Goal: Information Seeking & Learning: Find specific fact

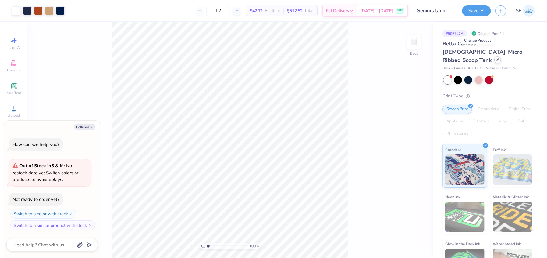
click at [496, 58] on icon at bounding box center [497, 59] width 3 height 3
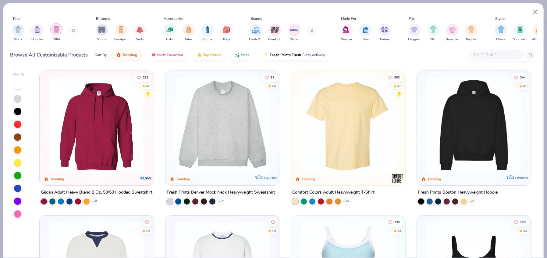
click at [59, 30] on img "filter for Tanks" at bounding box center [56, 29] width 7 height 7
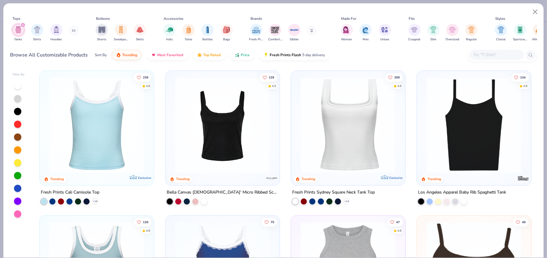
click at [486, 136] on img at bounding box center [474, 125] width 102 height 96
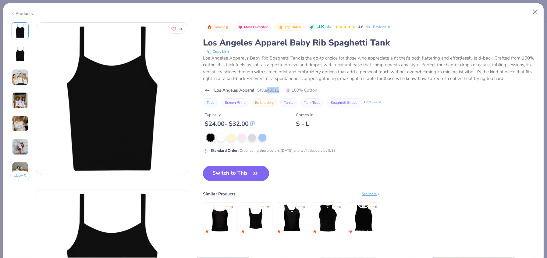
drag, startPoint x: 281, startPoint y: 97, endPoint x: 269, endPoint y: 96, distance: 12.6
click at [269, 93] on span "Style 43011" at bounding box center [268, 90] width 22 height 6
copy span "43011"
click at [535, 11] on button "Close" at bounding box center [536, 12] width 12 height 12
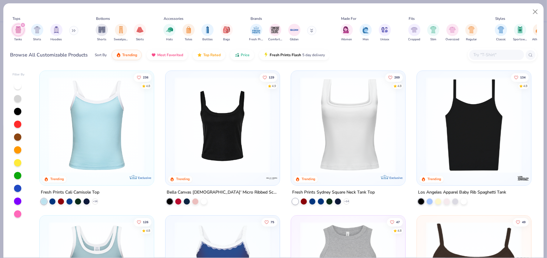
click at [104, 148] on img at bounding box center [97, 125] width 102 height 96
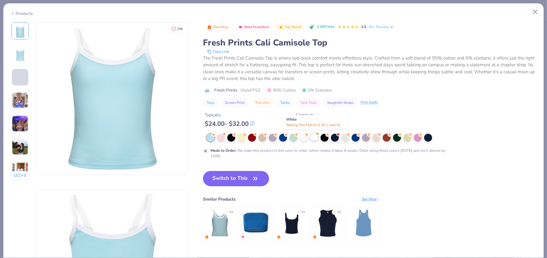
click at [314, 139] on div at bounding box center [314, 137] width 8 height 8
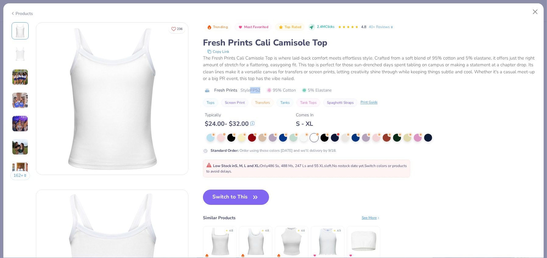
drag, startPoint x: 261, startPoint y: 90, endPoint x: 252, endPoint y: 90, distance: 8.2
click at [252, 90] on span "Style FP52" at bounding box center [250, 90] width 20 height 6
copy span "FP52"
click at [533, 11] on button "Close" at bounding box center [536, 12] width 12 height 12
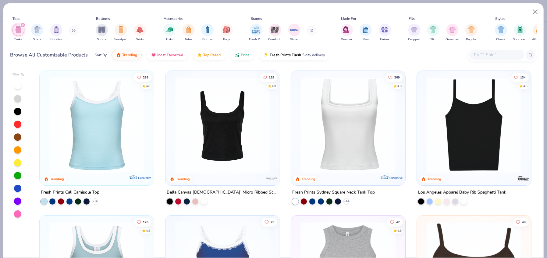
click at [479, 141] on img at bounding box center [474, 125] width 102 height 96
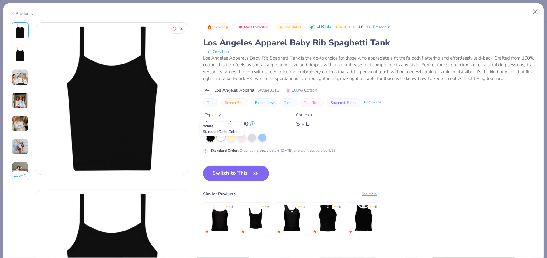
click at [221, 141] on div at bounding box center [221, 137] width 8 height 8
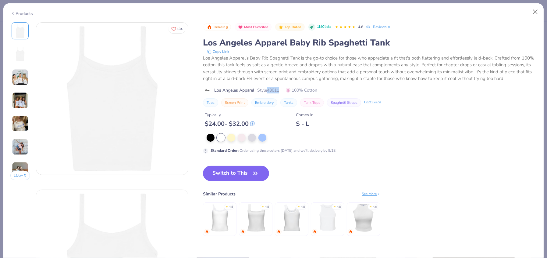
drag, startPoint x: 281, startPoint y: 98, endPoint x: 269, endPoint y: 98, distance: 12.2
click at [269, 93] on span "Style 43011" at bounding box center [268, 90] width 22 height 6
copy span "43011"
type textarea "x"
